Goal: Transaction & Acquisition: Purchase product/service

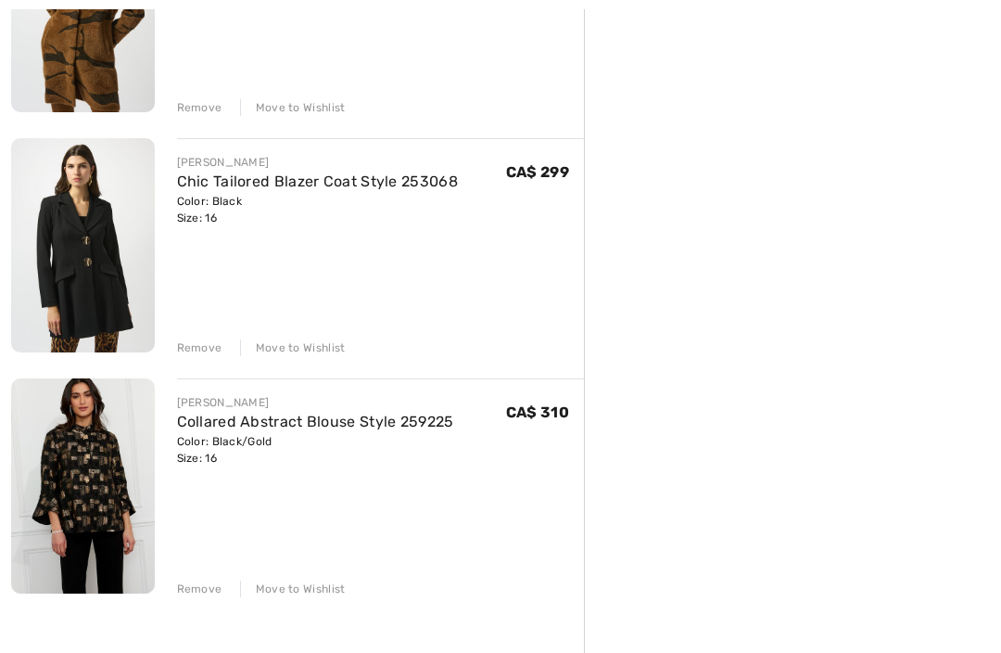
scroll to position [596, 0]
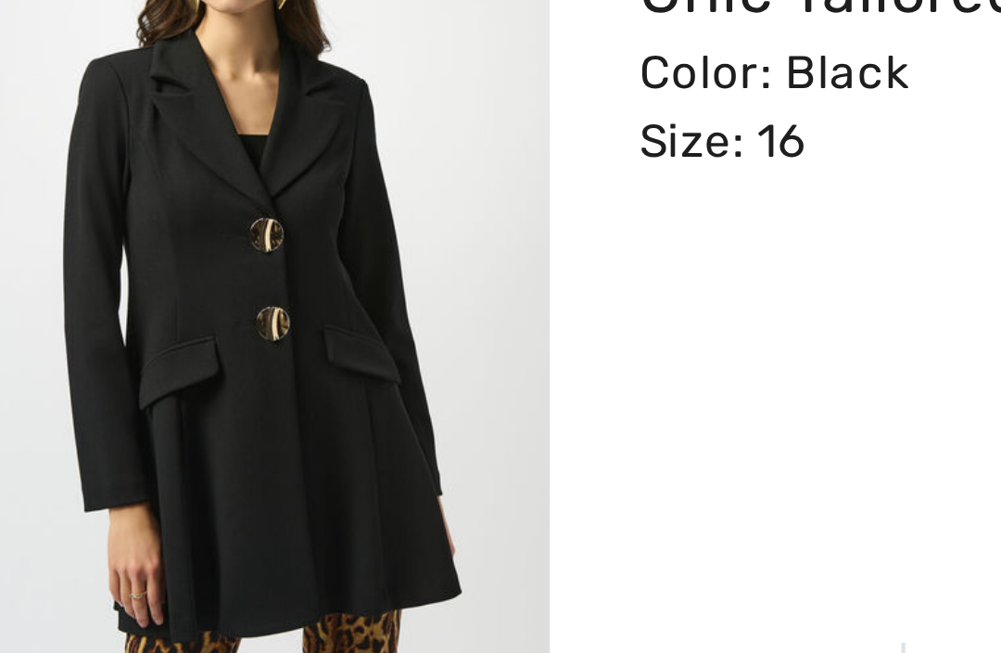
click at [70, 128] on img at bounding box center [83, 235] width 144 height 214
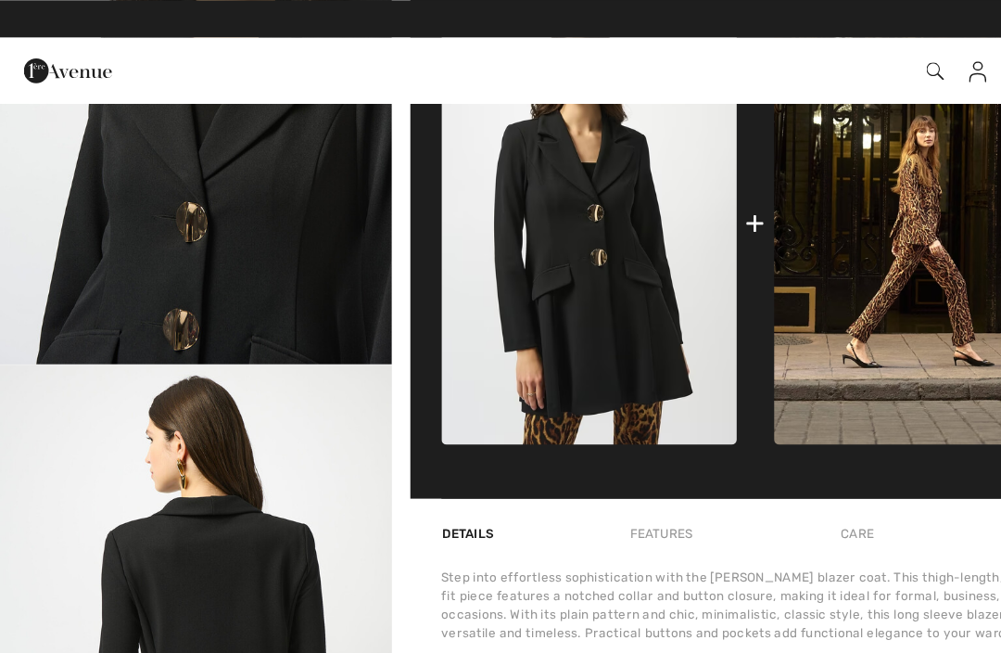
scroll to position [815, 0]
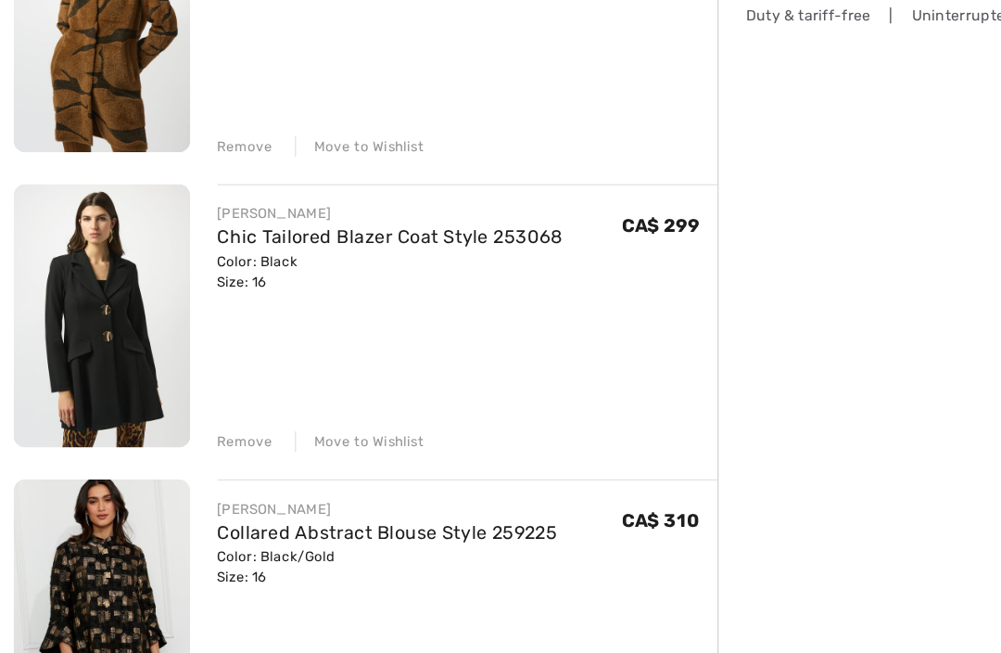
scroll to position [503, 0]
click at [89, 256] on img at bounding box center [83, 328] width 144 height 214
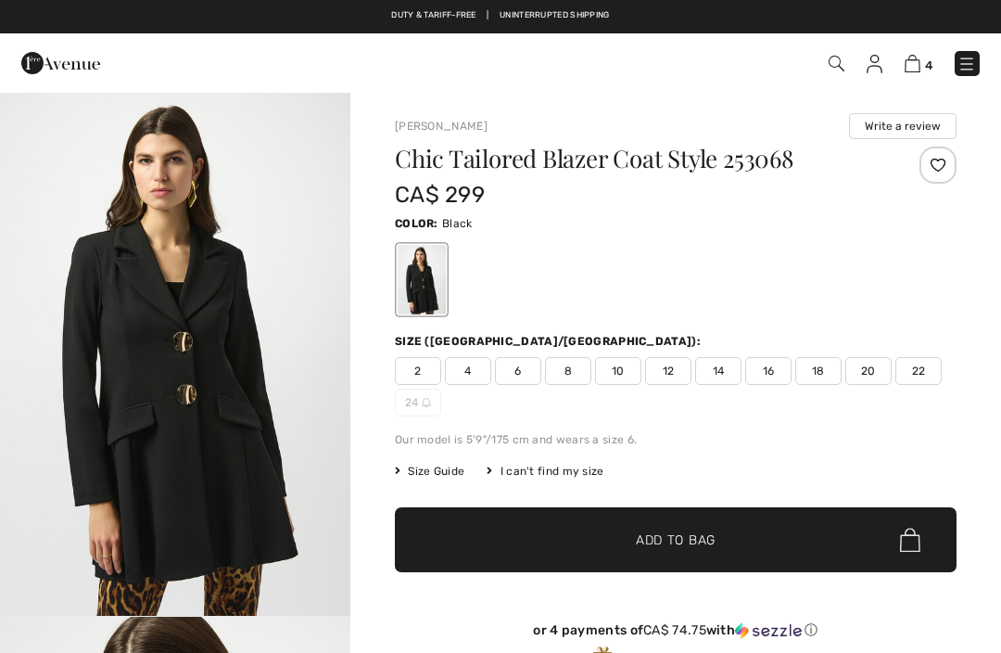
checkbox input "true"
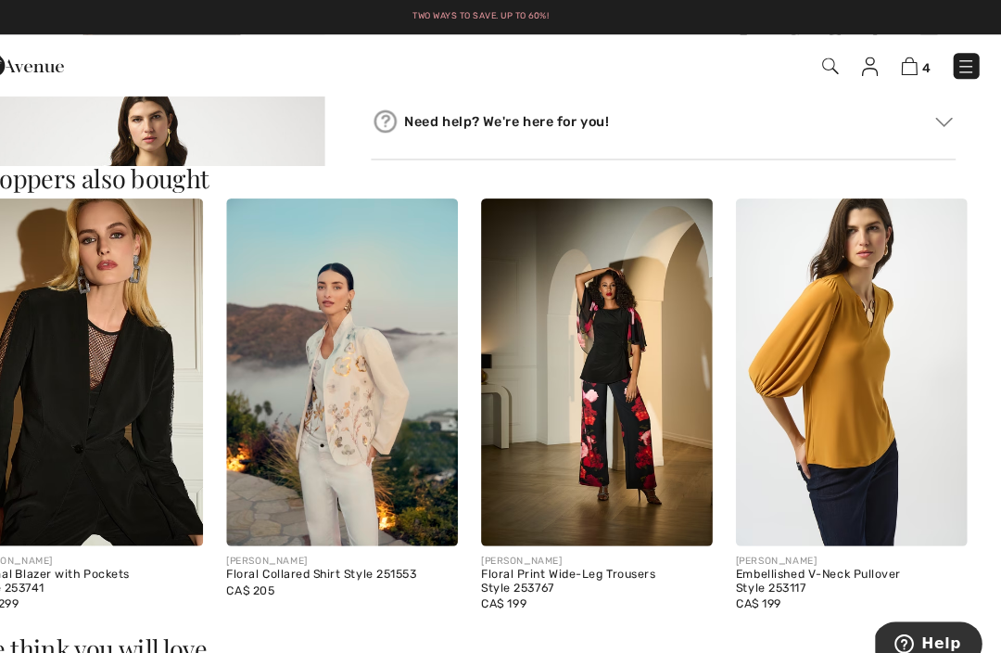
scroll to position [1600, 0]
